Goal: Task Accomplishment & Management: Manage account settings

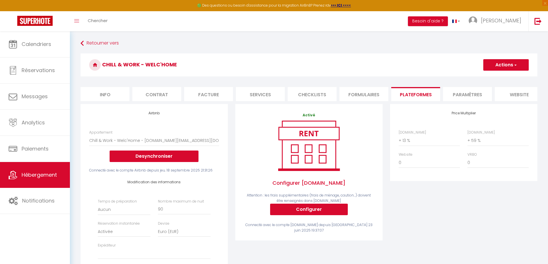
select select "4598-1339976050550816170"
select select "EUR"
select select
select select "+ 13 %"
click at [474, 145] on select "0 + 1 % + 2 % + 3 % + 4 % + 5 % + 6 % + 7 % + 8 % + 9 %" at bounding box center [497, 140] width 61 height 11
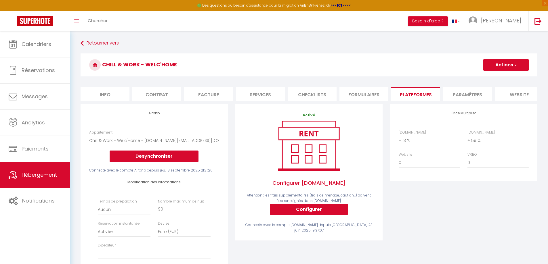
select select "+ 60 %"
click at [467, 139] on select "0 + 1 % + 2 % + 3 % + 4 % + 5 % + 6 % + 7 % + 8 % + 9 %" at bounding box center [497, 140] width 61 height 11
select select
click at [510, 60] on button "Actions" at bounding box center [505, 64] width 45 height 11
click at [506, 75] on link "Enregistrer" at bounding box center [505, 77] width 45 height 7
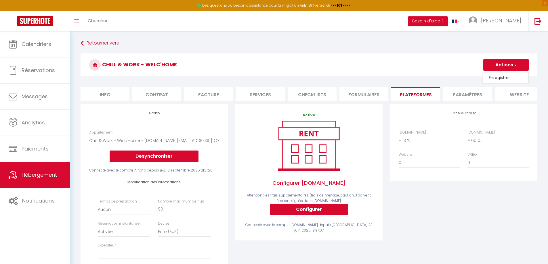
select select "EUR"
select select
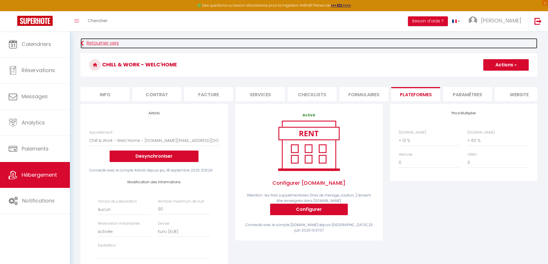
click at [86, 42] on link "Retourner vers" at bounding box center [308, 43] width 457 height 10
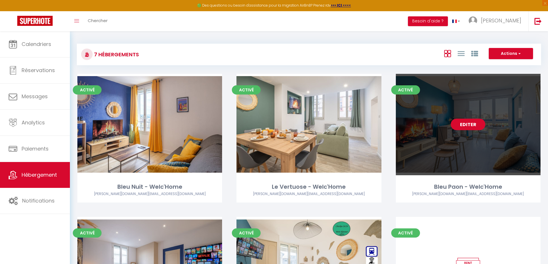
click at [467, 123] on link "Editer" at bounding box center [467, 124] width 34 height 11
select select "3"
select select "2"
select select "1"
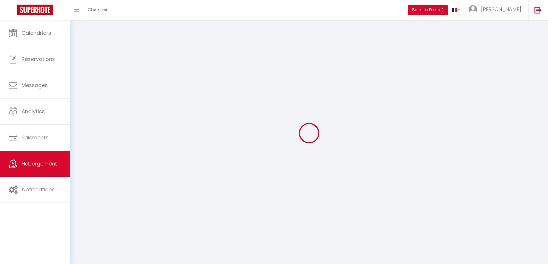
select select
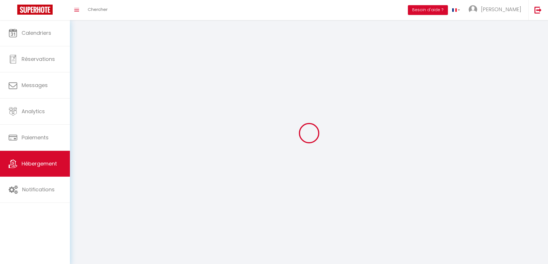
checkbox input "false"
select select
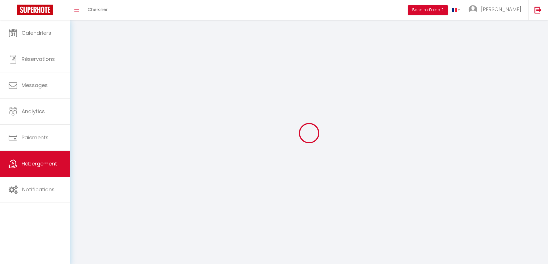
select select
select select "1"
select select
select select "28"
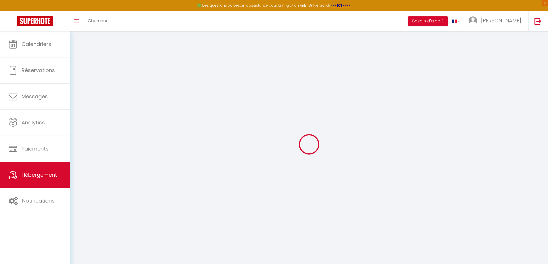
select select
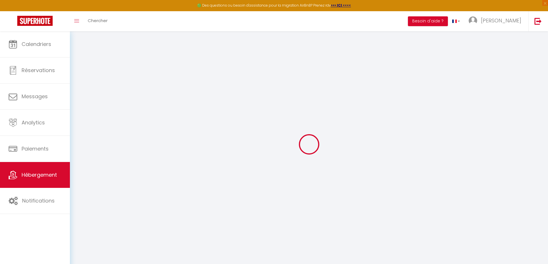
select select
checkbox input "false"
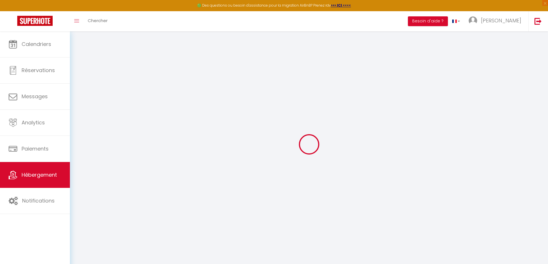
select select
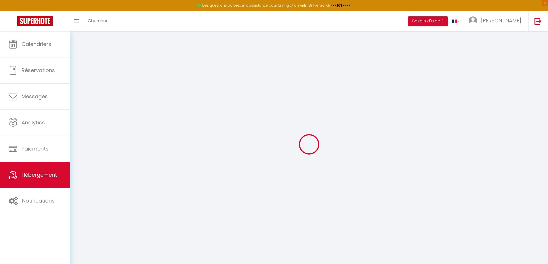
select select
checkbox input "false"
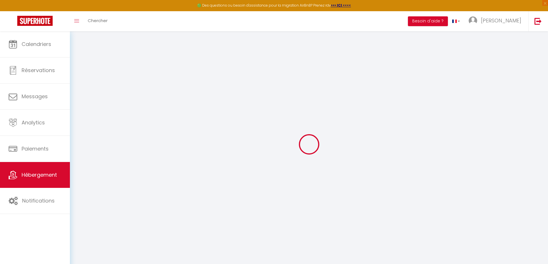
checkbox input "false"
select select
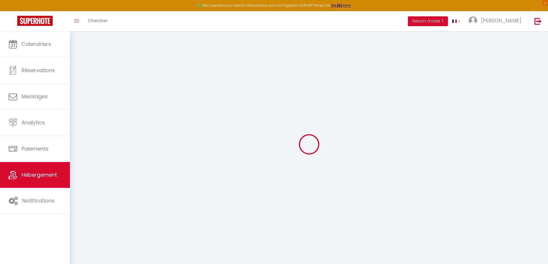
select select
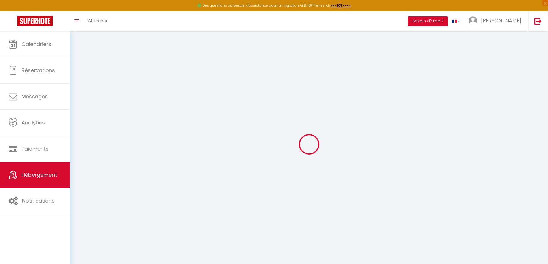
checkbox input "false"
select select
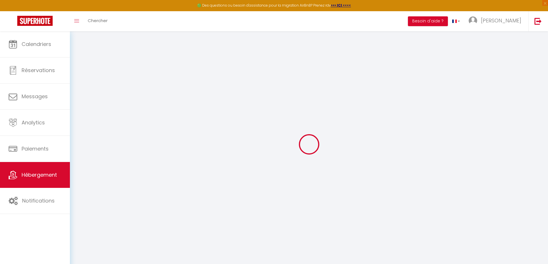
select select
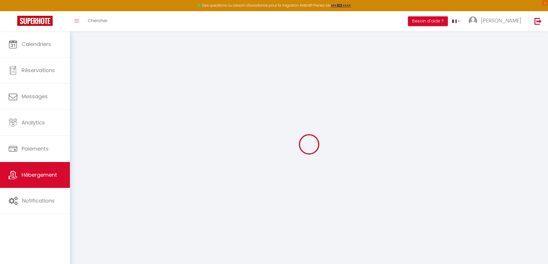
select select
checkbox input "false"
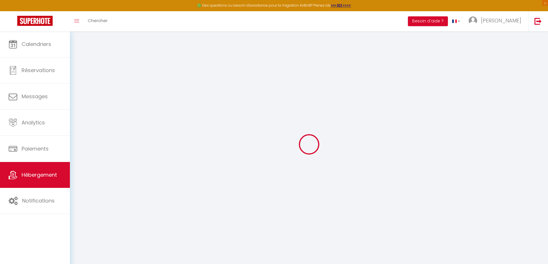
checkbox input "false"
select select
type input "Bleu Paon - Welc'Home"
type input "[PERSON_NAME]"
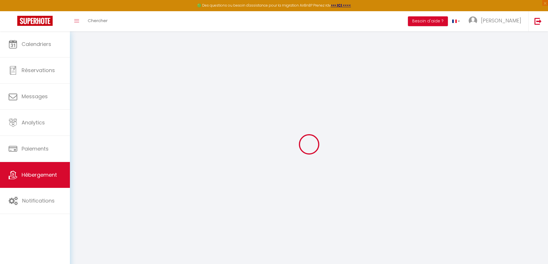
select select "0"
type input "54"
type input "9"
select select
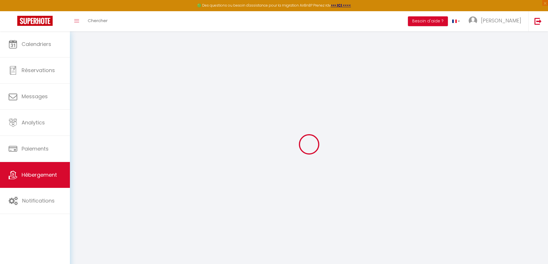
select select
type input "[STREET_ADDRESS][PERSON_NAME]"
type input "87000"
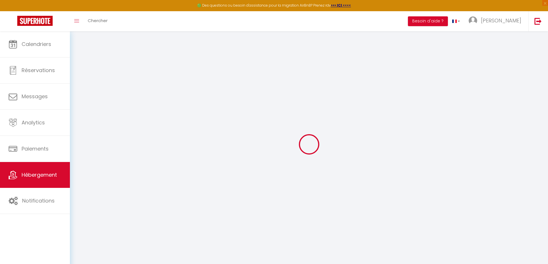
type input "[GEOGRAPHIC_DATA]"
type input "[PERSON_NAME][DOMAIN_NAME][EMAIL_ADDRESS][DOMAIN_NAME]"
select select "7946"
checkbox input "false"
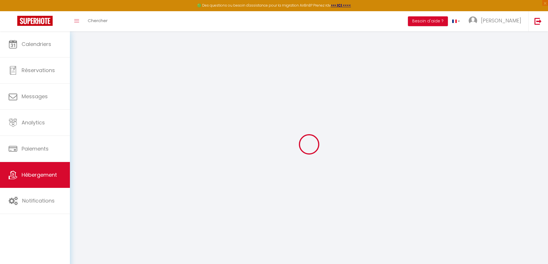
checkbox input "false"
type input "0"
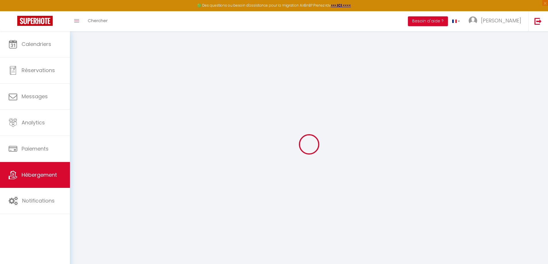
type input "0"
select select "+ 10 %"
select select "+ 36 %"
select select "17:00"
select select
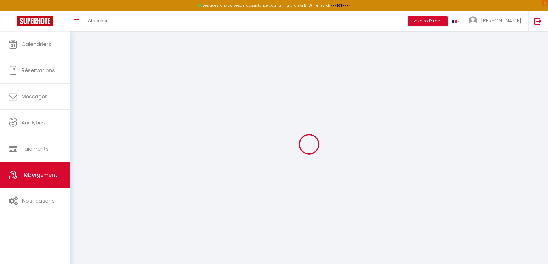
select select "11:00"
select select "30"
select select "120"
select select "4598-1034713861059493485"
select select
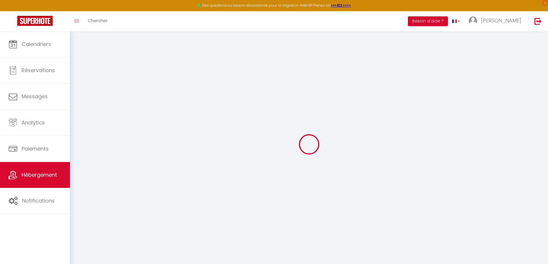
checkbox input "false"
select select
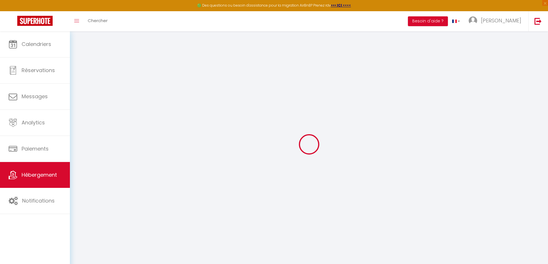
checkbox input "false"
select select "EUR"
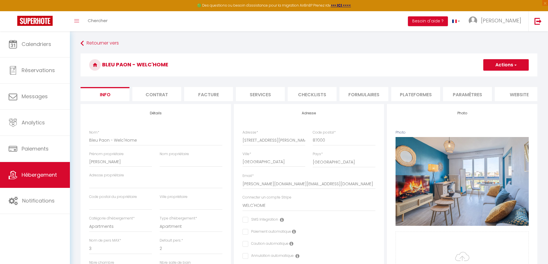
click at [403, 97] on li "Plateformes" at bounding box center [415, 94] width 49 height 14
select select
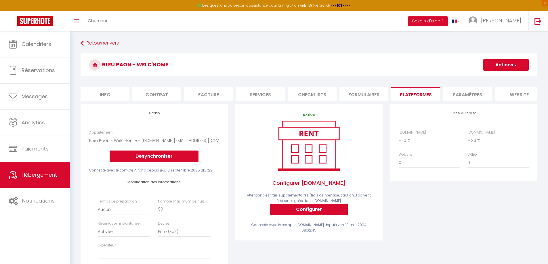
click at [480, 146] on select "0 + 1 % + 2 % + 3 % + 4 % + 5 % + 6 % + 7 % + 8 % + 9 %" at bounding box center [497, 140] width 61 height 11
select select "+ 46 %"
click at [467, 139] on select "0 + 1 % + 2 % + 3 % + 4 % + 5 % + 6 % + 7 % + 8 % + 9 %" at bounding box center [497, 140] width 61 height 11
select select
click at [501, 60] on button "Actions" at bounding box center [505, 64] width 45 height 11
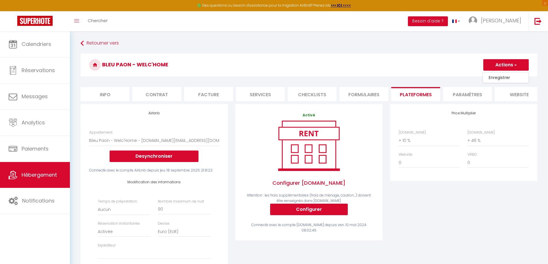
click at [498, 75] on link "Enregistrer" at bounding box center [505, 77] width 45 height 7
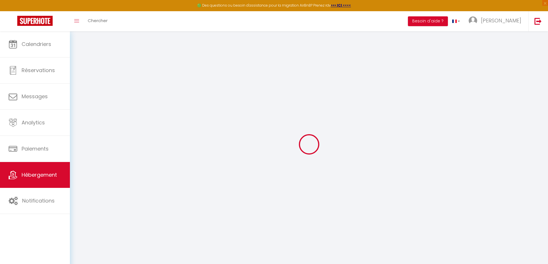
select select "EUR"
select select
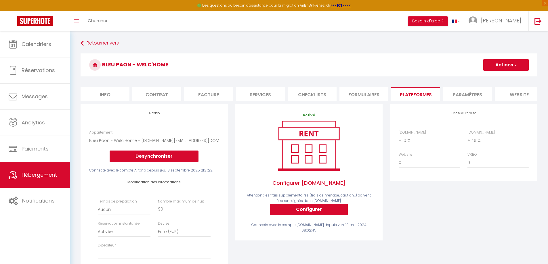
click at [505, 63] on button "Actions" at bounding box center [505, 64] width 45 height 11
click at [499, 77] on link "Enregistrer" at bounding box center [505, 77] width 45 height 7
select select "EUR"
select select
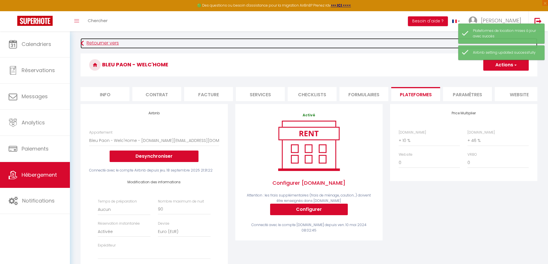
click at [93, 45] on link "Retourner vers" at bounding box center [308, 43] width 457 height 10
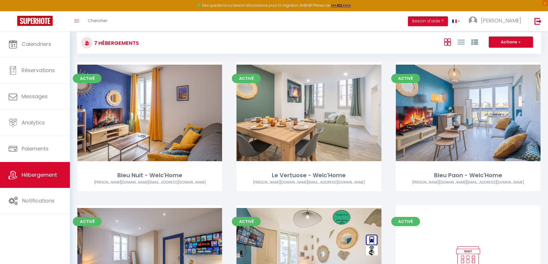
scroll to position [13, 0]
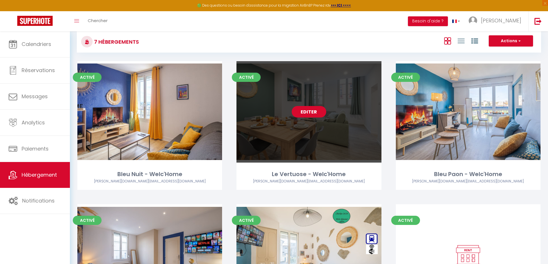
click at [309, 113] on link "Editer" at bounding box center [308, 111] width 34 height 11
select select "3"
select select "2"
select select "1"
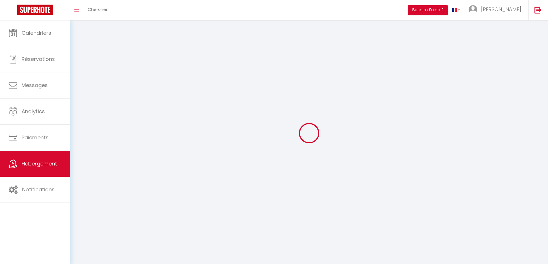
select select
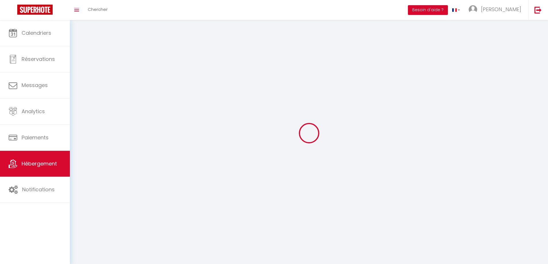
checkbox input "false"
select select
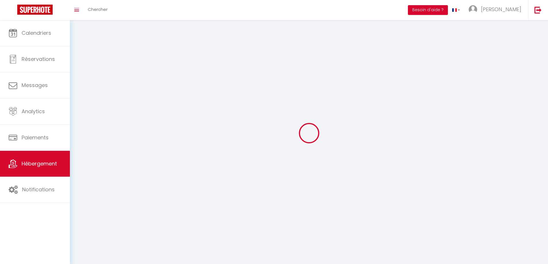
select select
select select "1"
select select
select select "28"
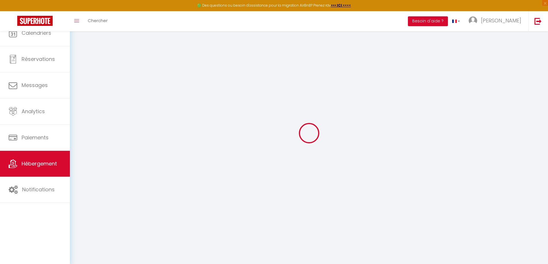
select select
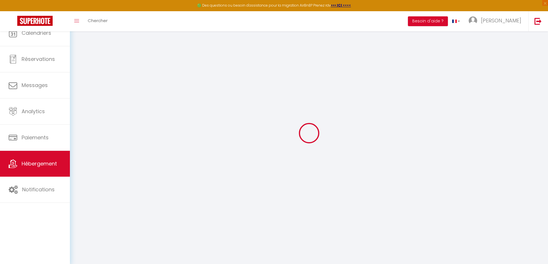
select select
checkbox input "false"
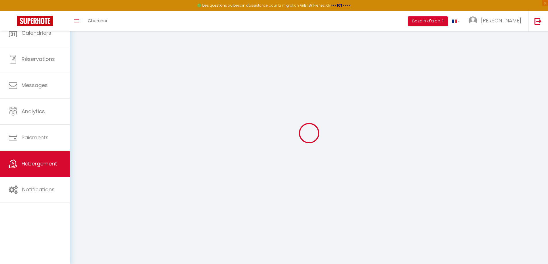
select select
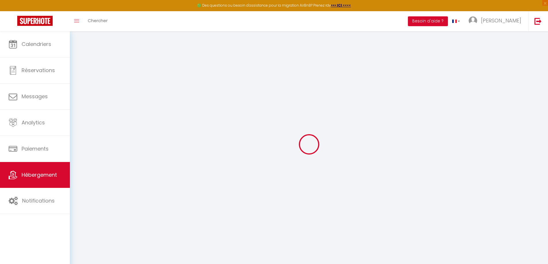
select select
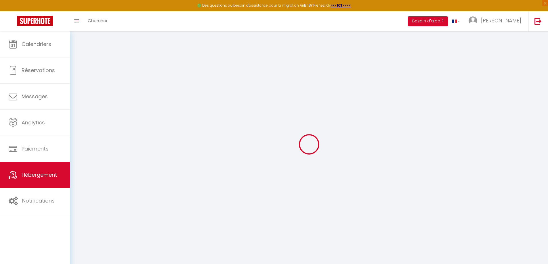
select select
checkbox input "false"
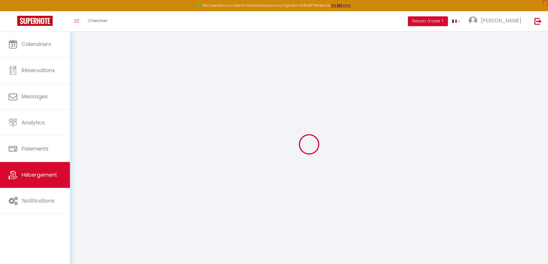
select select
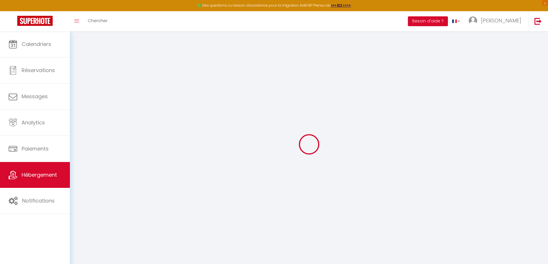
select select
checkbox input "false"
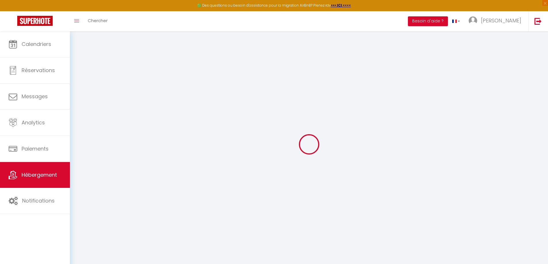
checkbox input "false"
select select
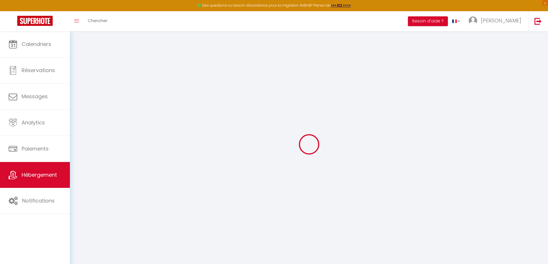
select select
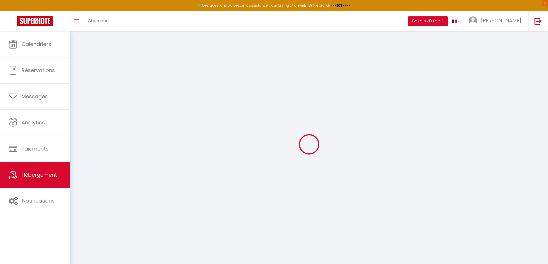
checkbox input "false"
select select
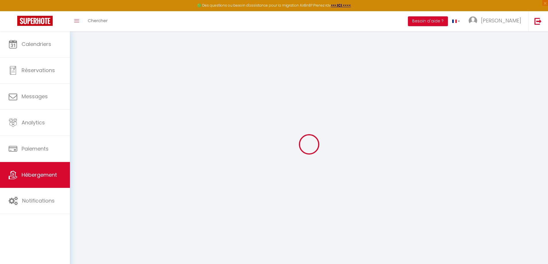
select select
type input "Le Vertuose - Welc'Home"
type input "[PERSON_NAME]"
type input "65"
type input "9"
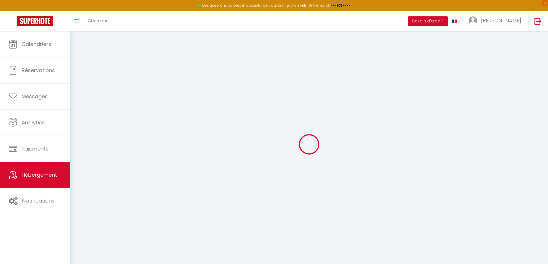
select select
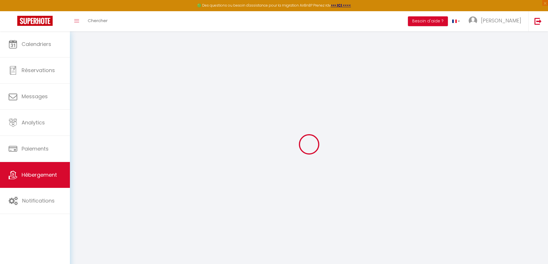
type input "[STREET_ADDRESS]"
type input "87000"
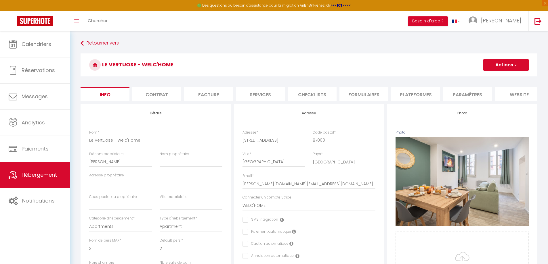
click at [472, 99] on li "Paramètres" at bounding box center [467, 94] width 49 height 14
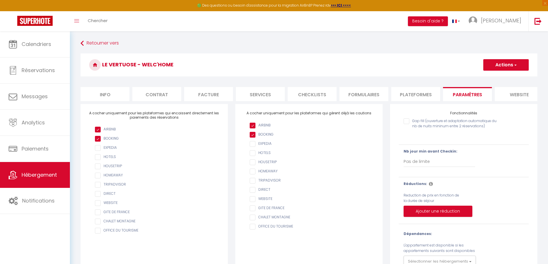
click at [424, 93] on li "Plateformes" at bounding box center [415, 94] width 49 height 14
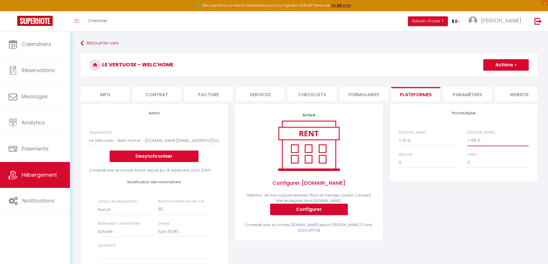
click at [475, 145] on select "0 + 1 % + 2 % + 3 % + 4 % + 5 % + 6 % + 7 % + 8 % + 9 %" at bounding box center [497, 140] width 61 height 11
click at [467, 139] on select "0 + 1 % + 2 % + 3 % + 4 % + 5 % + 6 % + 7 % + 8 % + 9 %" at bounding box center [497, 140] width 61 height 11
click at [512, 65] on button "Actions" at bounding box center [505, 64] width 45 height 11
click at [500, 77] on link "Enregistrer" at bounding box center [505, 77] width 45 height 7
